Goal: Find specific page/section: Find specific page/section

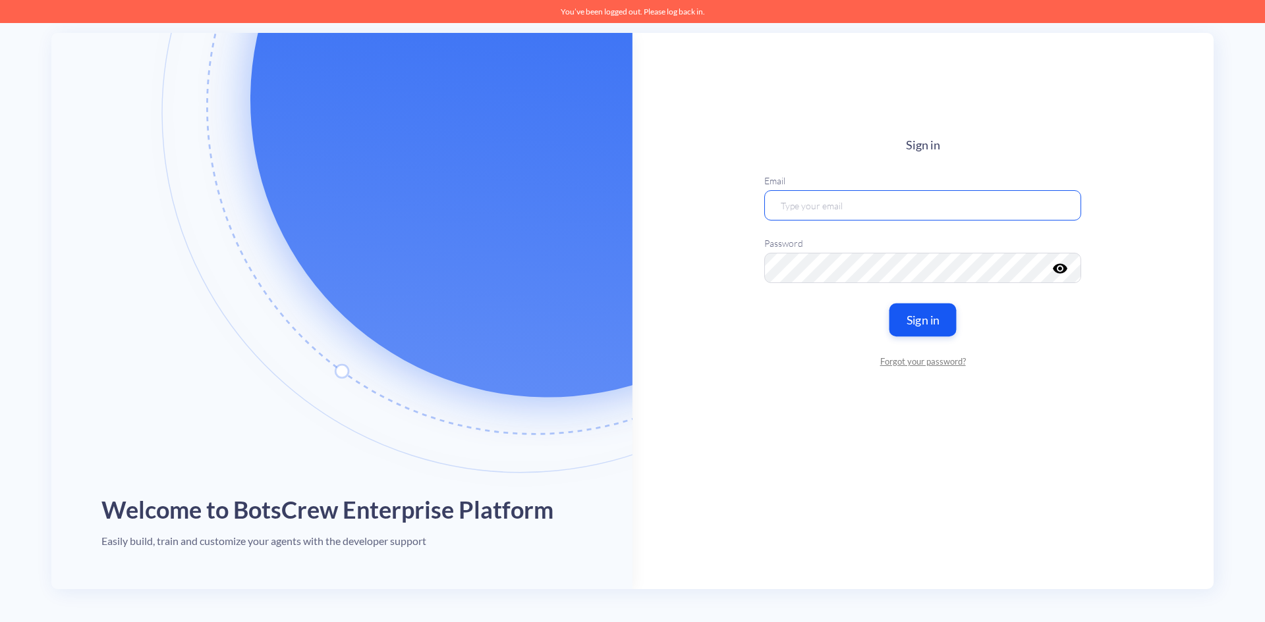
type input "[PERSON_NAME][EMAIL_ADDRESS][DOMAIN_NAME]"
click at [927, 316] on button "Sign in" at bounding box center [922, 319] width 67 height 33
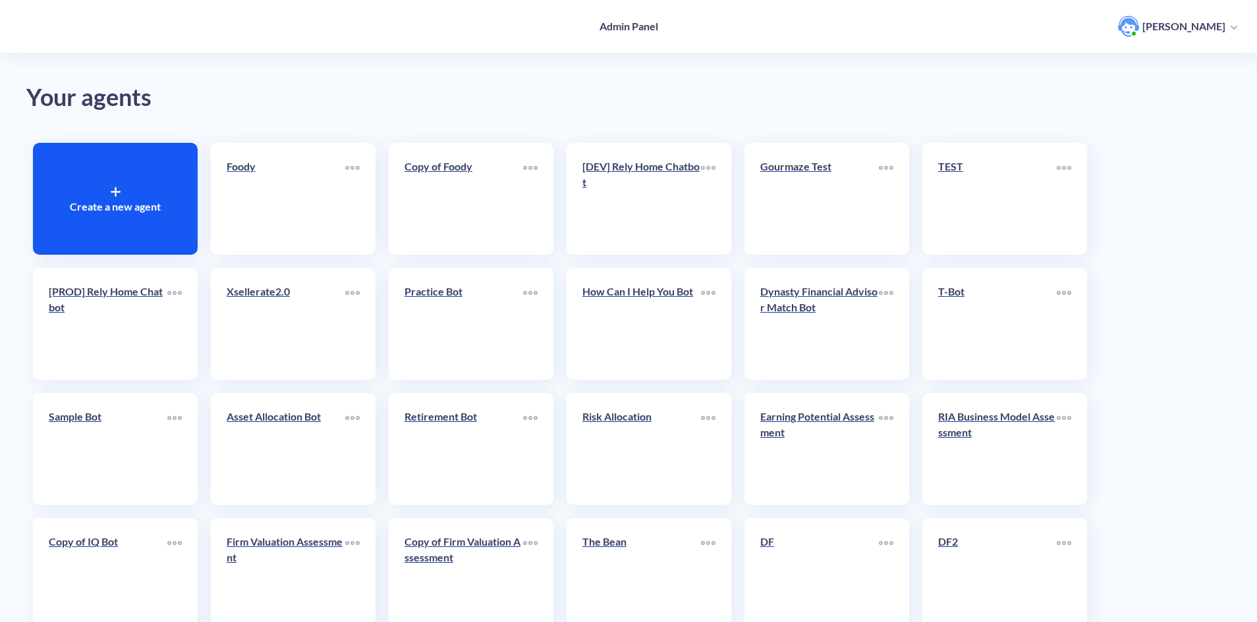
click at [300, 223] on link "Foody" at bounding box center [286, 199] width 119 height 80
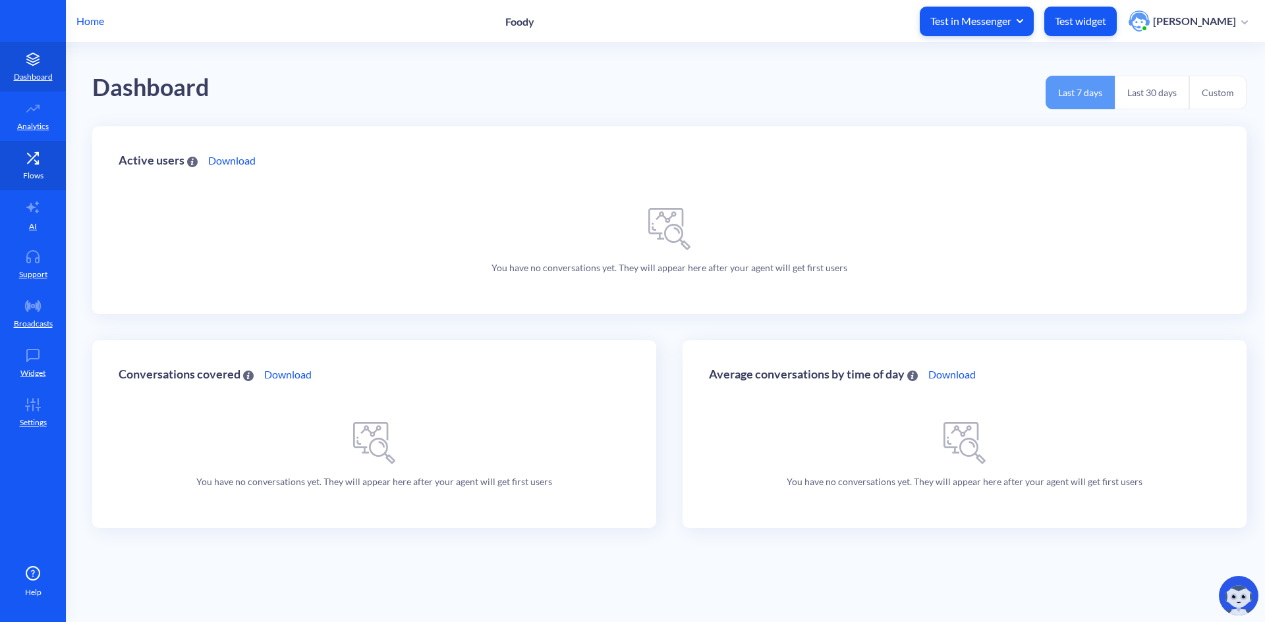
click at [24, 165] on link "Flows" at bounding box center [33, 165] width 66 height 49
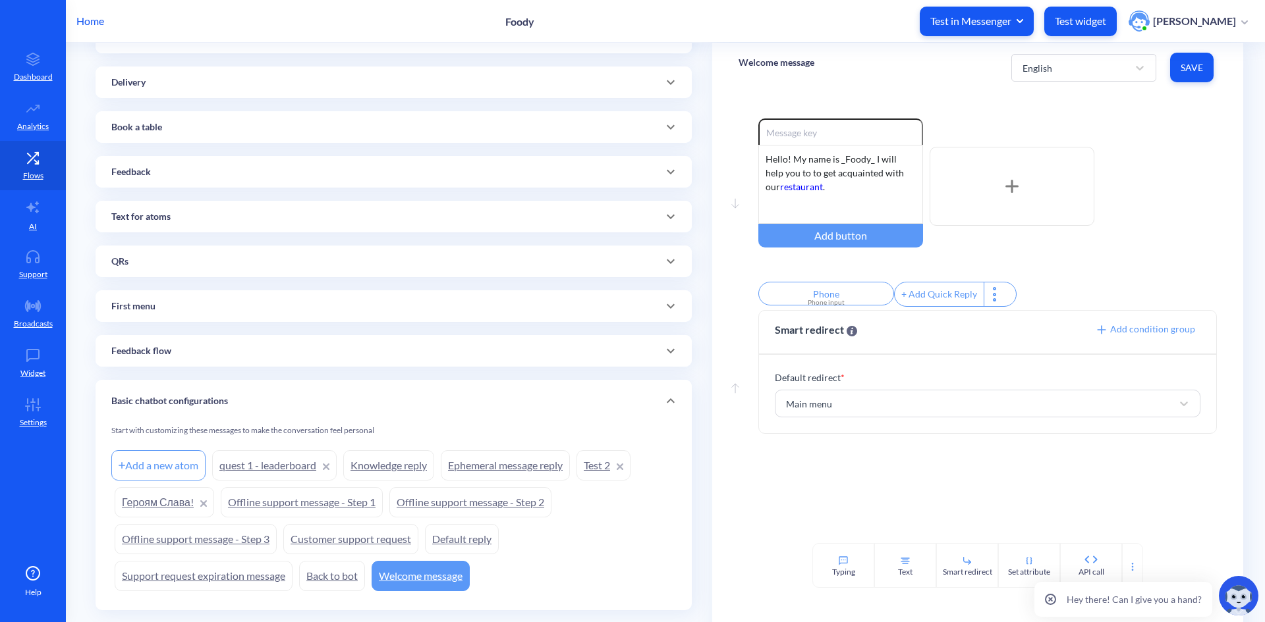
scroll to position [377, 0]
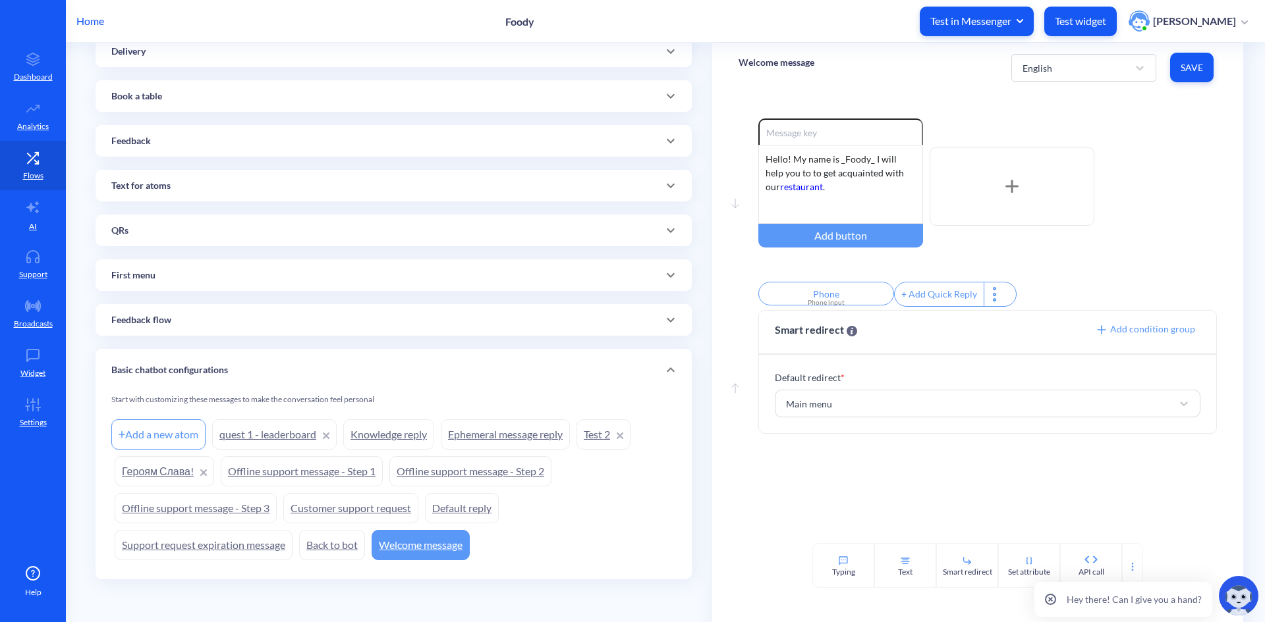
click at [448, 510] on link "Default reply" at bounding box center [462, 508] width 74 height 30
